Goal: Use online tool/utility

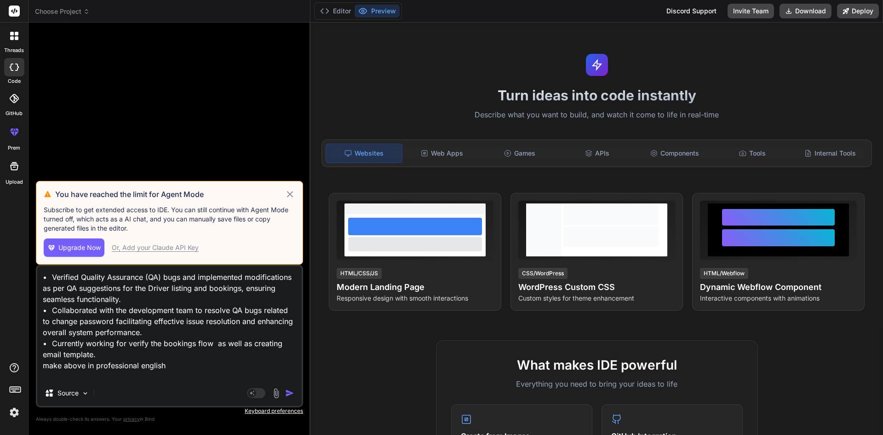
click at [168, 317] on textarea "• Verified Quality Assurance (QA) bugs and implemented modifications as per QA …" at bounding box center [169, 323] width 265 height 114
click at [290, 194] on icon at bounding box center [290, 194] width 6 height 6
type textarea "x"
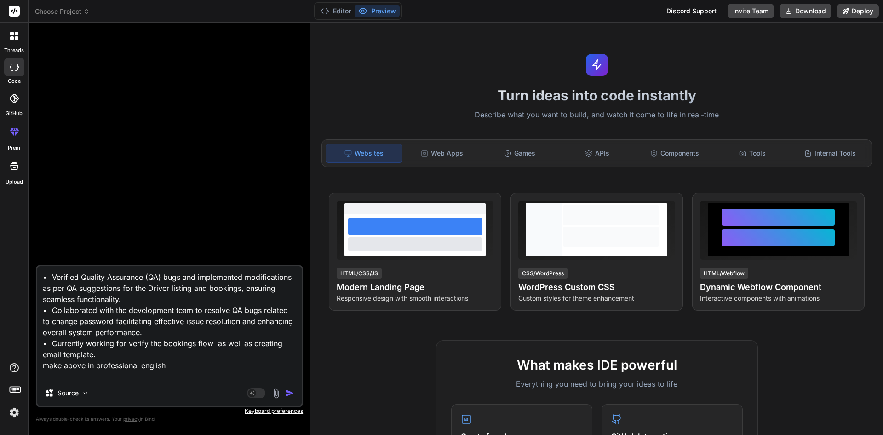
drag, startPoint x: 181, startPoint y: 361, endPoint x: 29, endPoint y: 264, distance: 180.2
click at [29, 264] on div "Bind AI Web Search Created with Pixso. Code Generator • Verified Quality Assura…" at bounding box center [170, 229] width 282 height 412
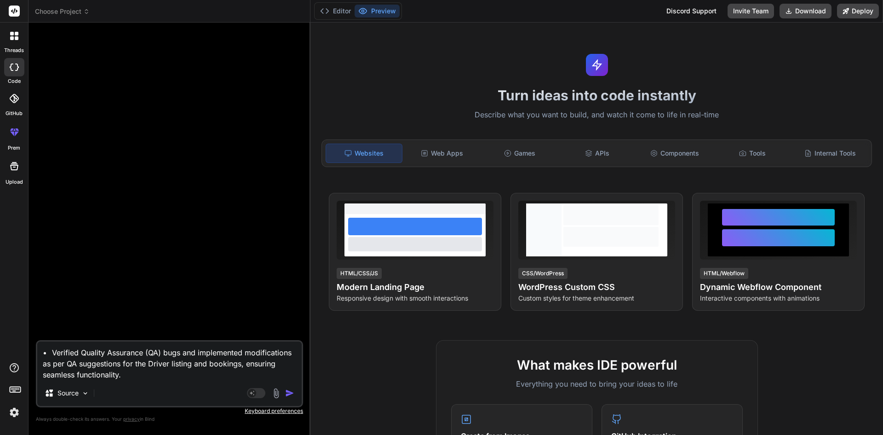
type textarea "make above i professionale en"
type textarea "x"
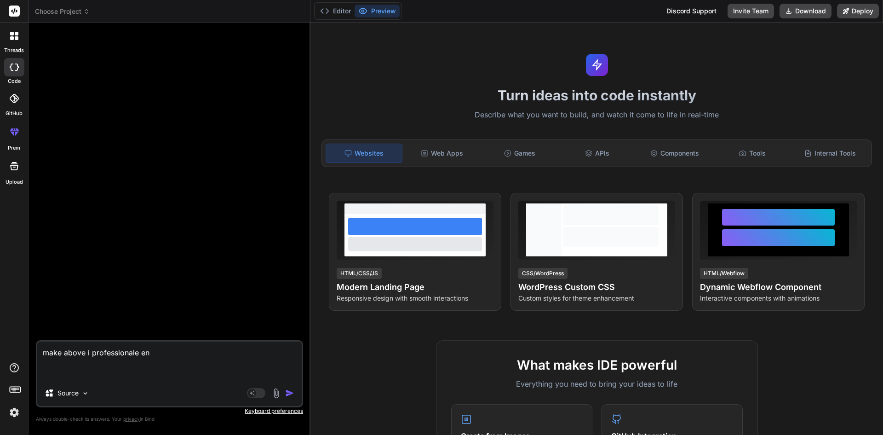
drag, startPoint x: 161, startPoint y: 379, endPoint x: 0, endPoint y: 351, distance: 163.9
click at [0, 351] on div "threads code GitHub prem Upload Choose Project Created with Pixso. Bind AI Web …" at bounding box center [441, 217] width 883 height 435
type textarea "x"
